Goal: Find specific page/section: Find specific page/section

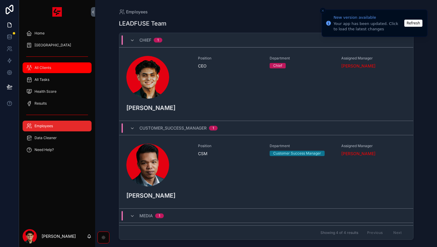
click at [67, 68] on div "All Clients" at bounding box center [57, 68] width 62 height 10
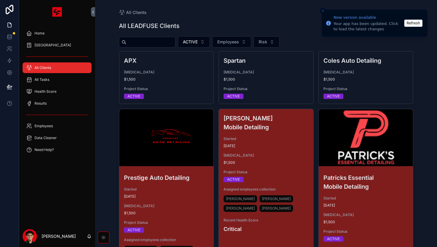
click at [320, 10] on button "Close toast" at bounding box center [323, 11] width 6 height 6
click at [322, 10] on icon "Close toast" at bounding box center [323, 11] width 4 height 4
click at [85, 85] on link "All Tasks" at bounding box center [57, 79] width 69 height 11
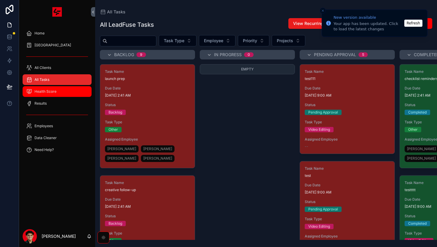
click at [49, 90] on span "Health Score" at bounding box center [45, 91] width 22 height 5
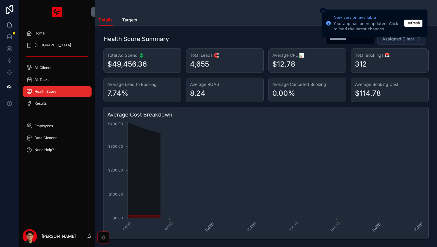
click at [390, 40] on span "Assigned Client" at bounding box center [398, 39] width 32 height 6
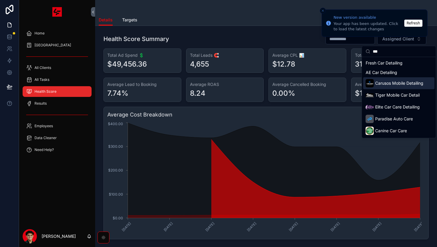
type input "***"
click at [390, 81] on span "Carusos Mobile Detailing" at bounding box center [399, 83] width 48 height 6
